Goal: Task Accomplishment & Management: Manage account settings

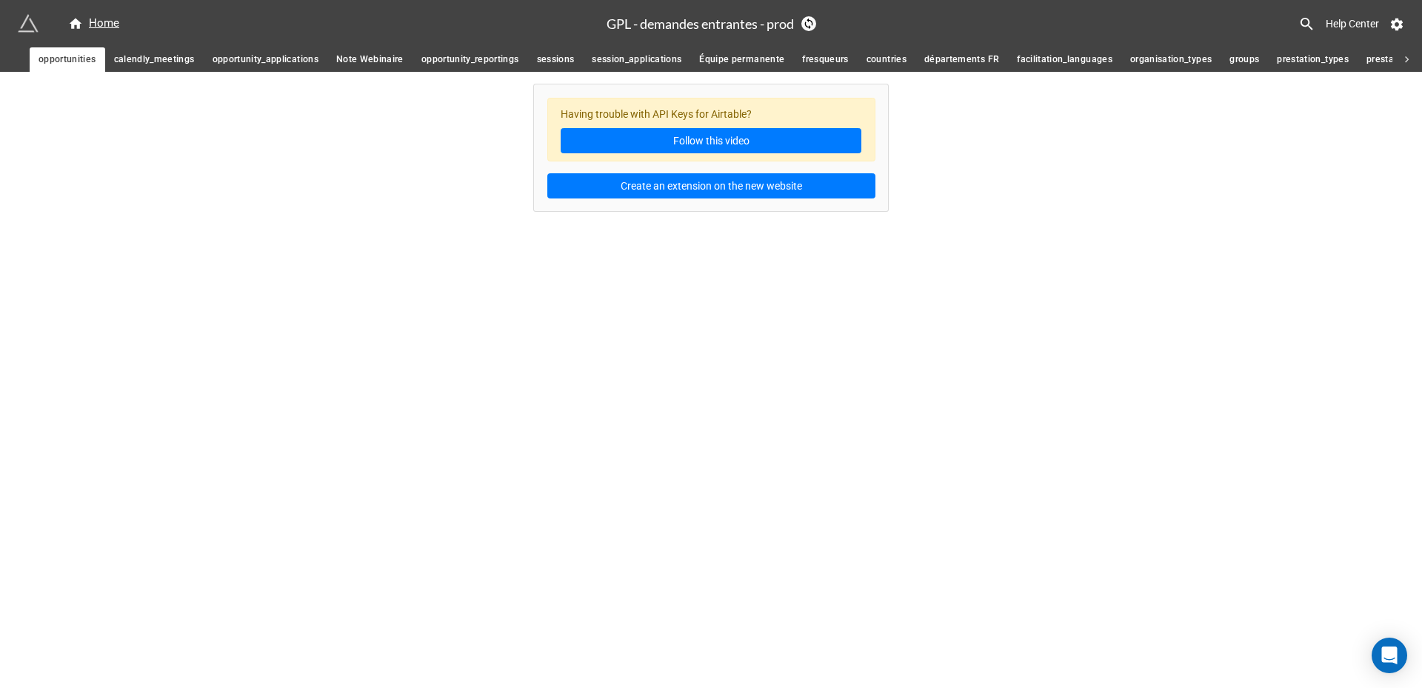
click at [102, 14] on div "Home" at bounding box center [312, 23] width 589 height 27
click at [96, 24] on div "Home" at bounding box center [93, 24] width 51 height 18
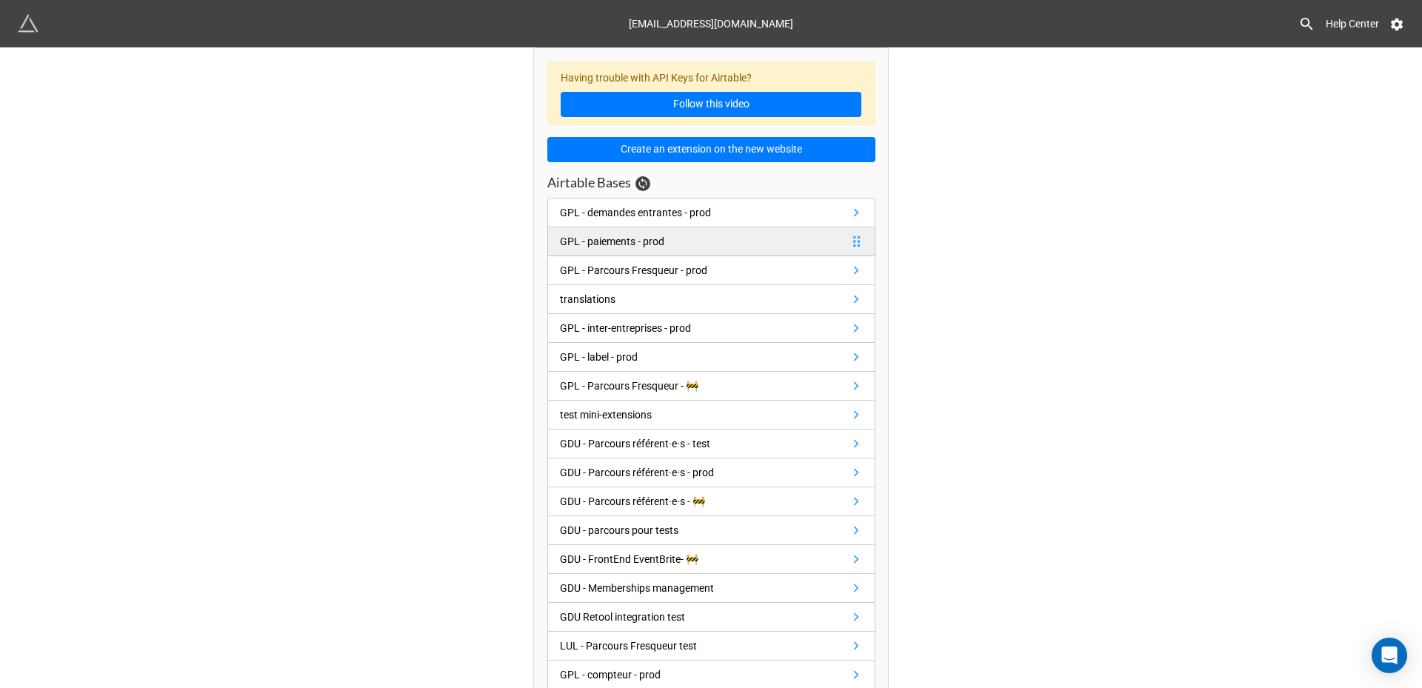
click at [679, 246] on link "GPL - paiements - prod" at bounding box center [711, 241] width 328 height 29
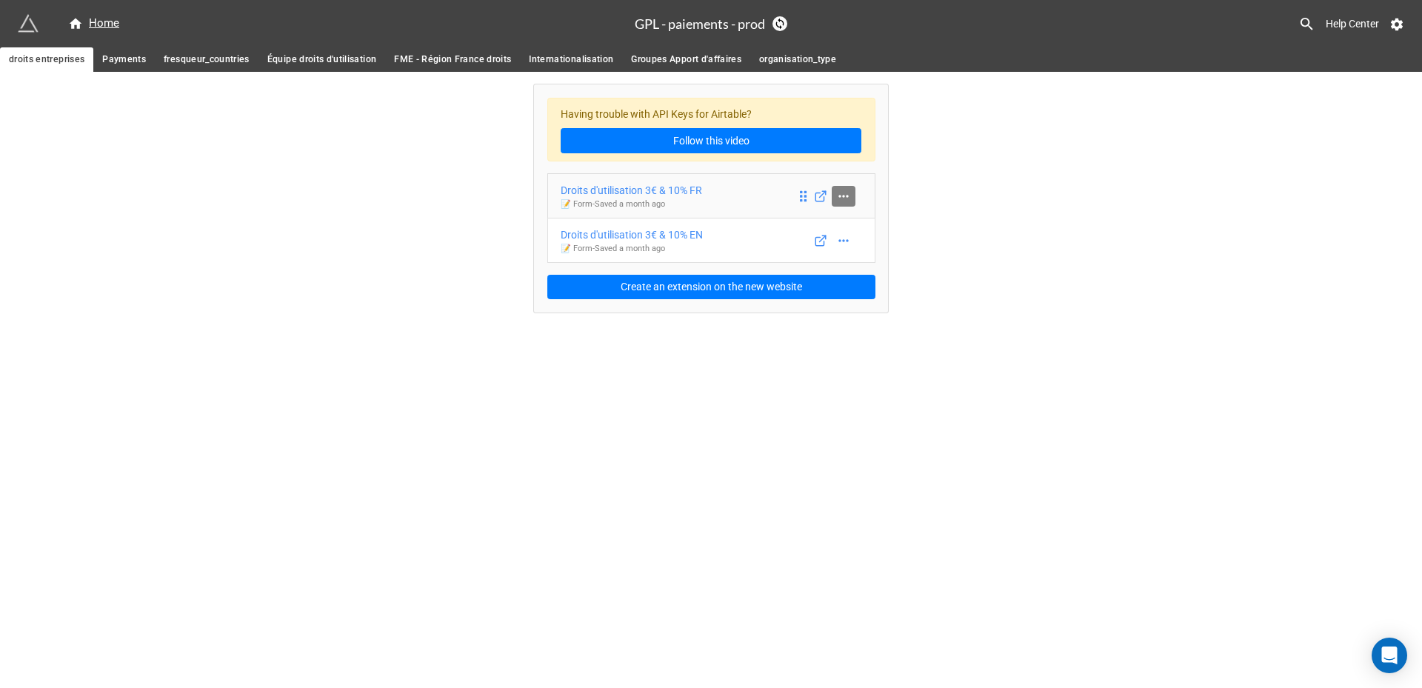
click at [843, 197] on icon at bounding box center [843, 196] width 15 height 15
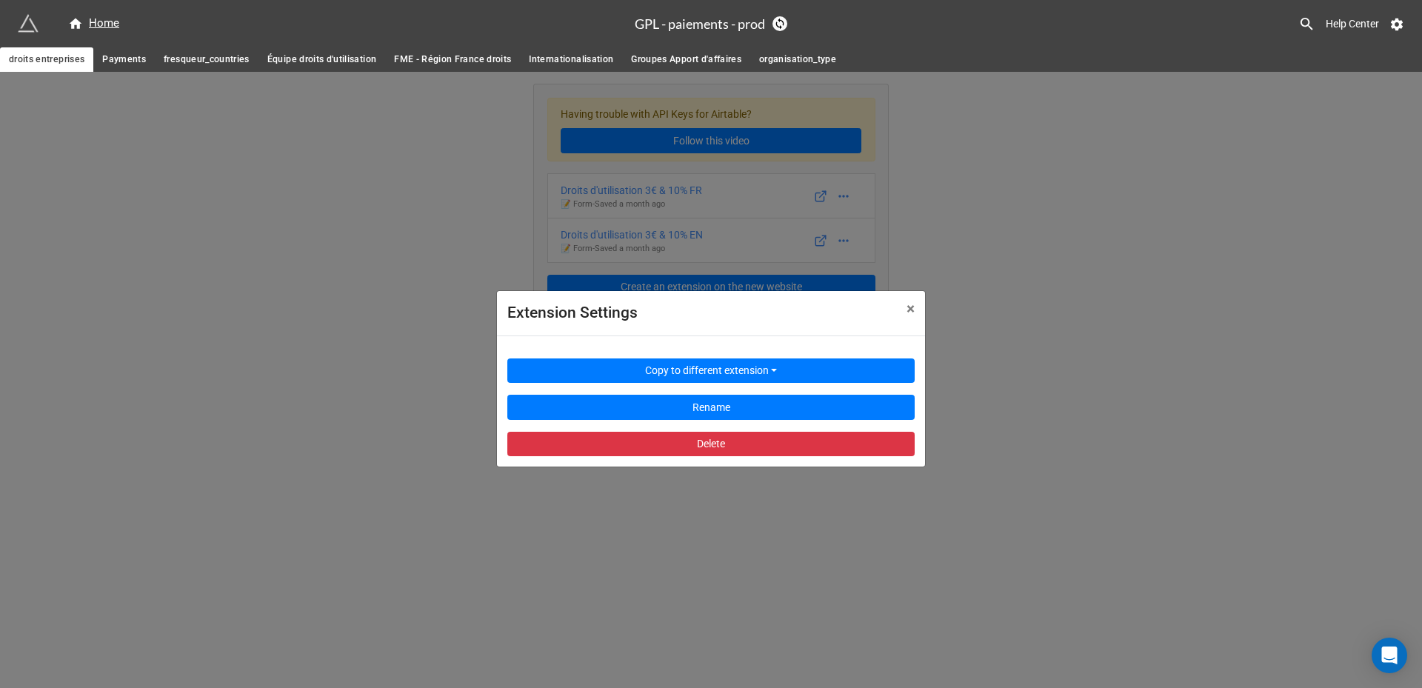
click at [686, 458] on div "Copy to different extension Rename Delete" at bounding box center [711, 401] width 428 height 131
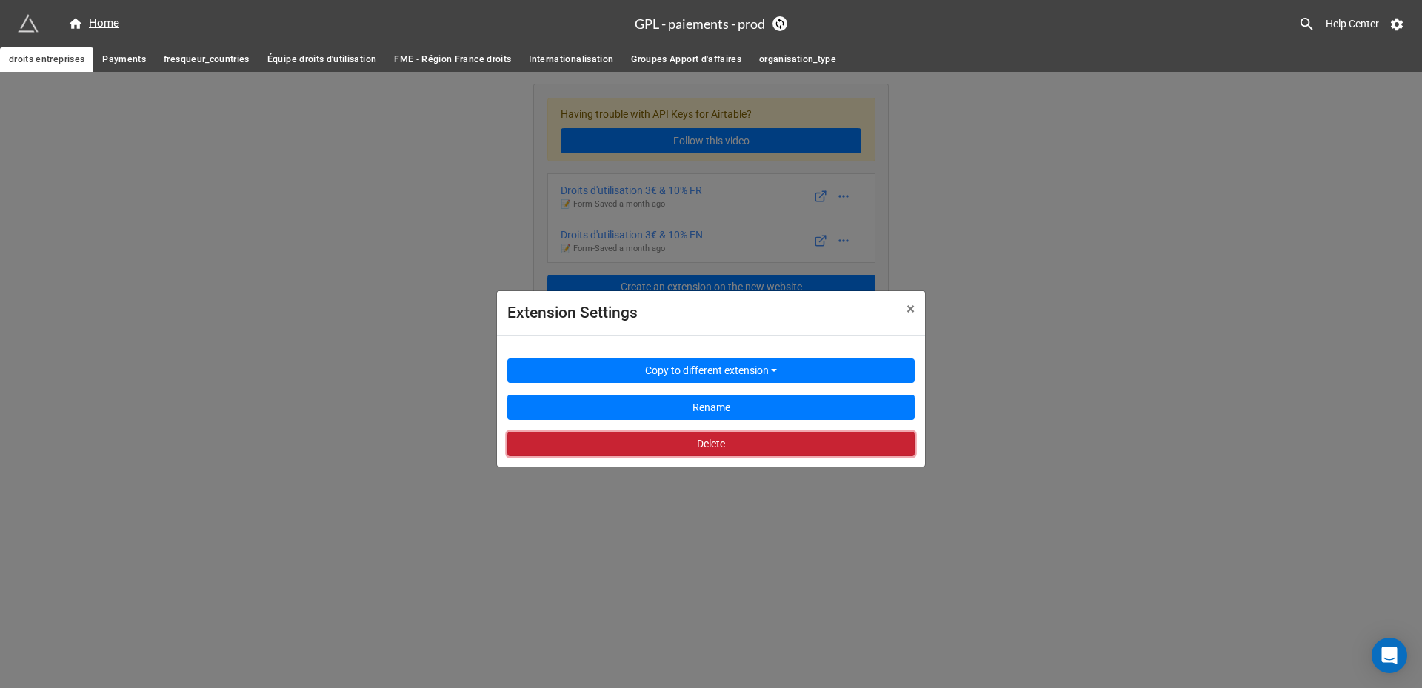
click at [692, 448] on button "Delete" at bounding box center [710, 444] width 407 height 25
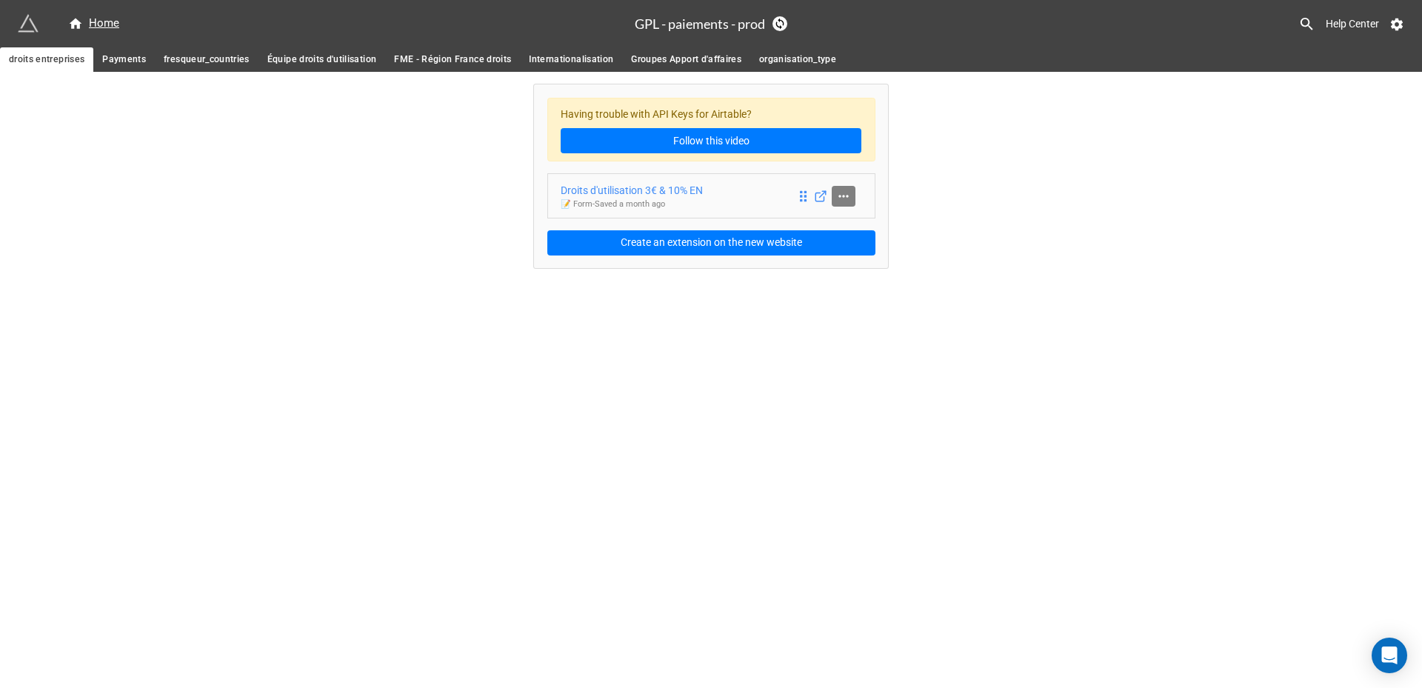
click at [848, 196] on icon at bounding box center [843, 196] width 10 height 2
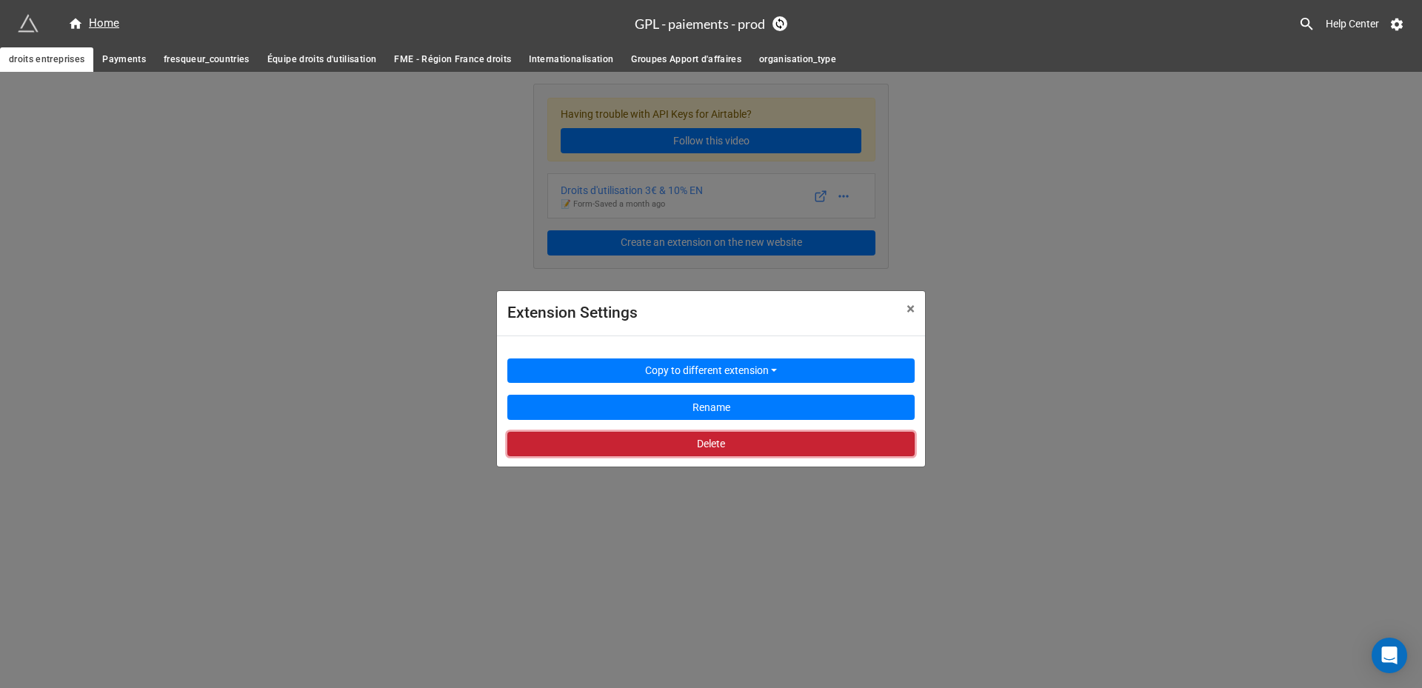
click at [742, 437] on button "Delete" at bounding box center [710, 444] width 407 height 25
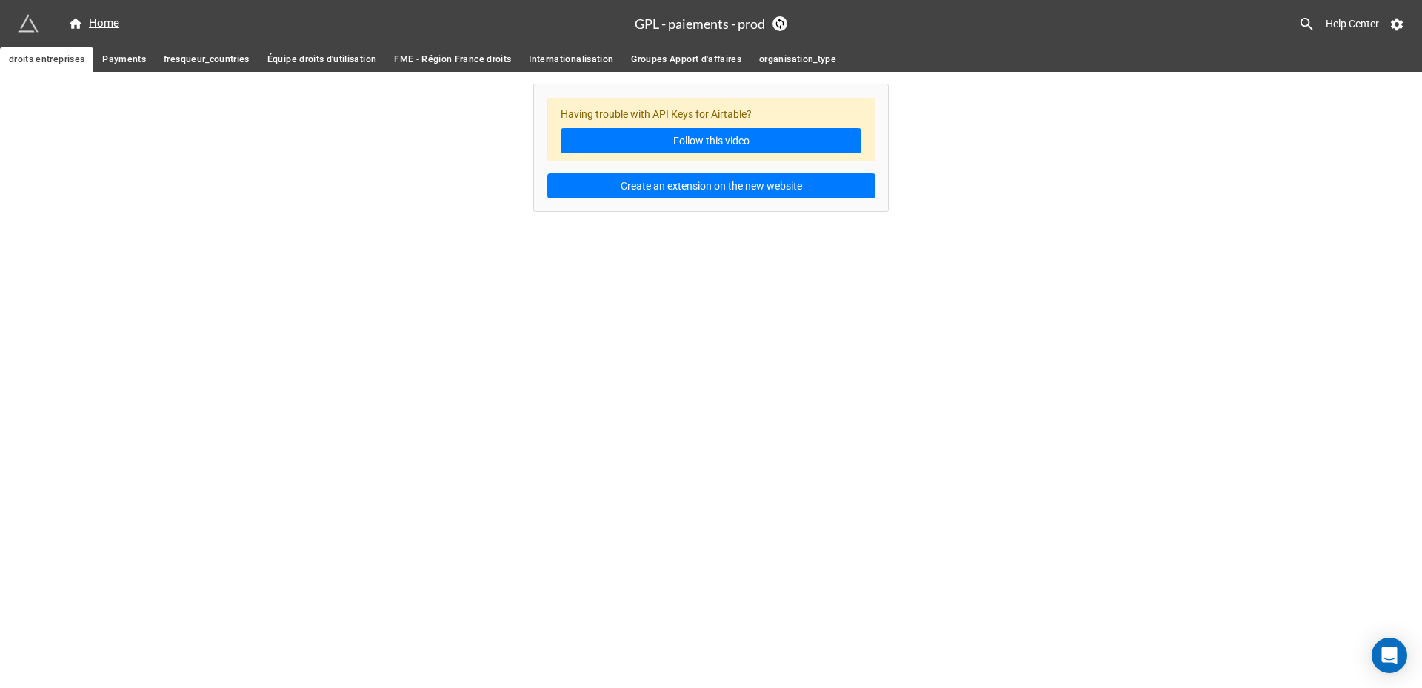
click at [148, 61] on link "Payments" at bounding box center [123, 59] width 61 height 24
click at [112, 23] on div "Home" at bounding box center [93, 24] width 51 height 18
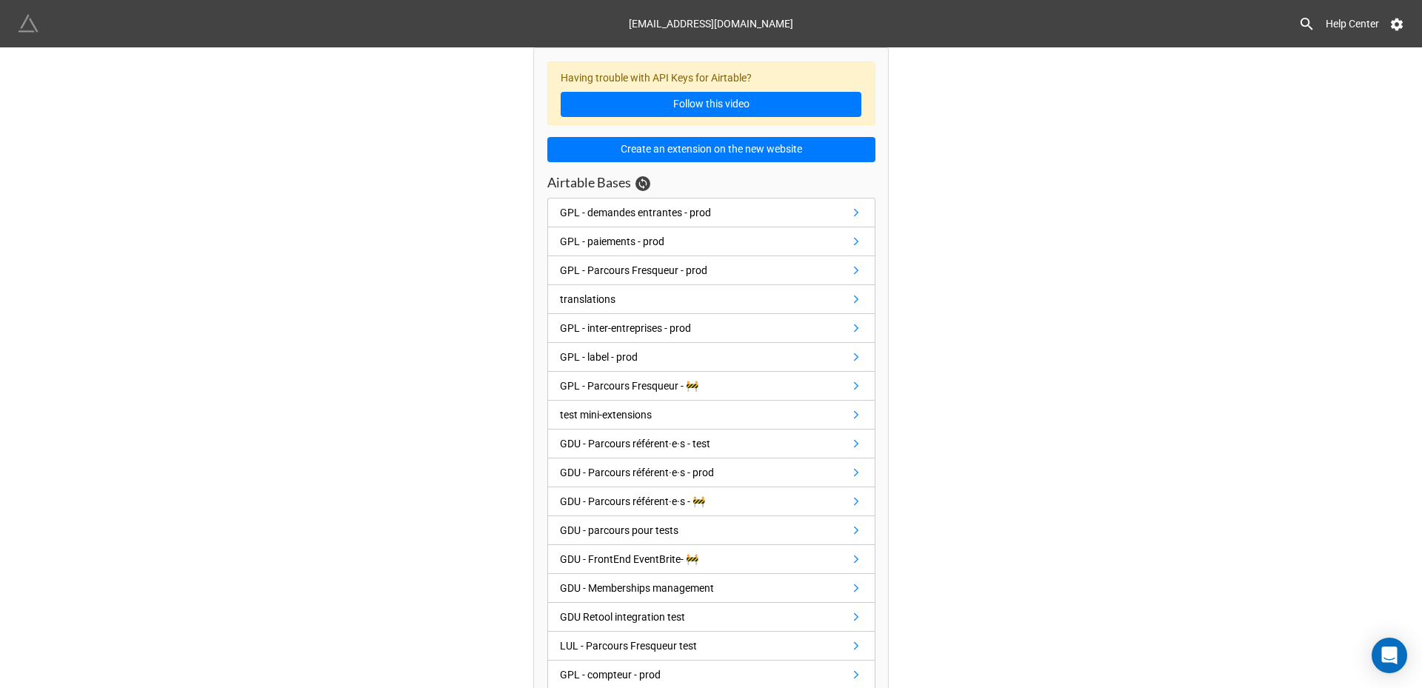
click at [21, 25] on img at bounding box center [28, 23] width 21 height 21
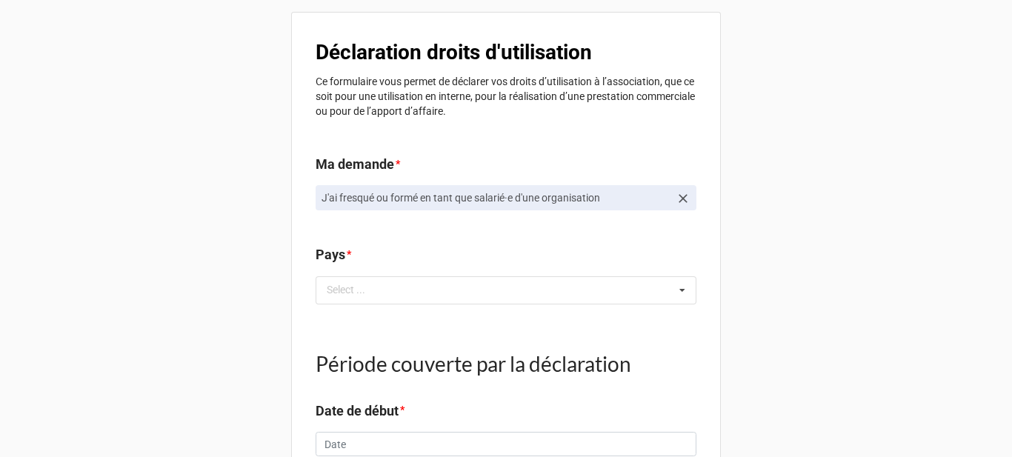
scroll to position [3308, 0]
